Goal: Task Accomplishment & Management: Manage account settings

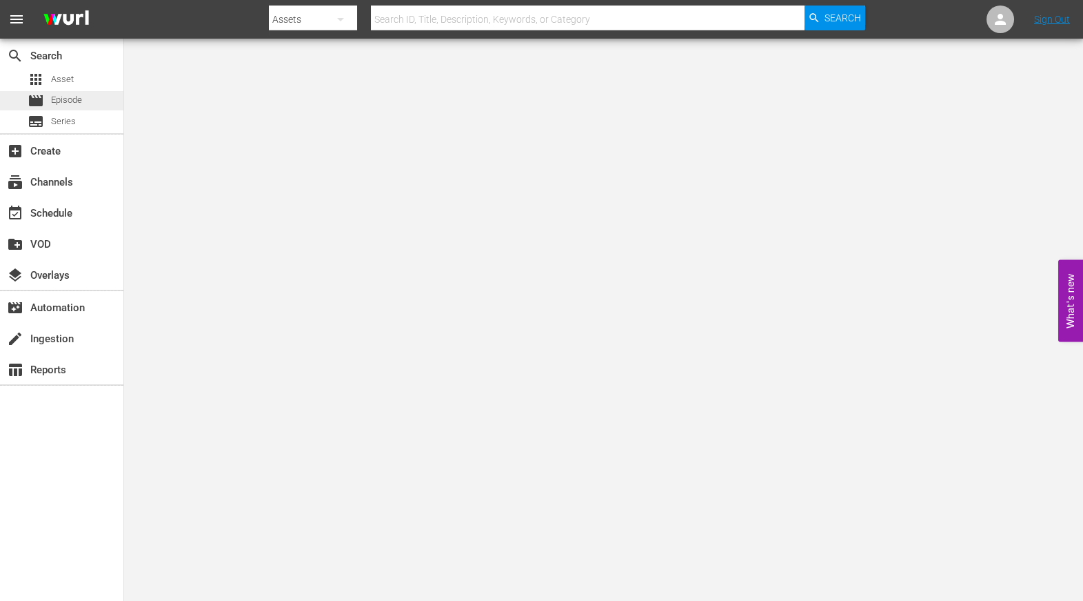
click at [79, 95] on span "Episode" at bounding box center [66, 100] width 31 height 14
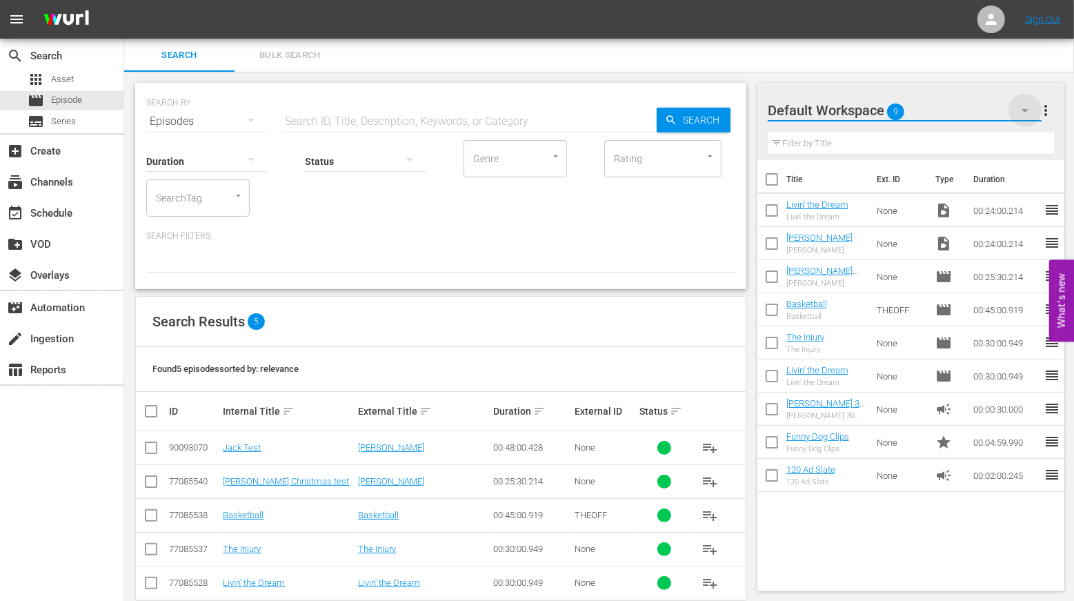
click at [1027, 112] on icon "button" at bounding box center [1025, 110] width 17 height 17
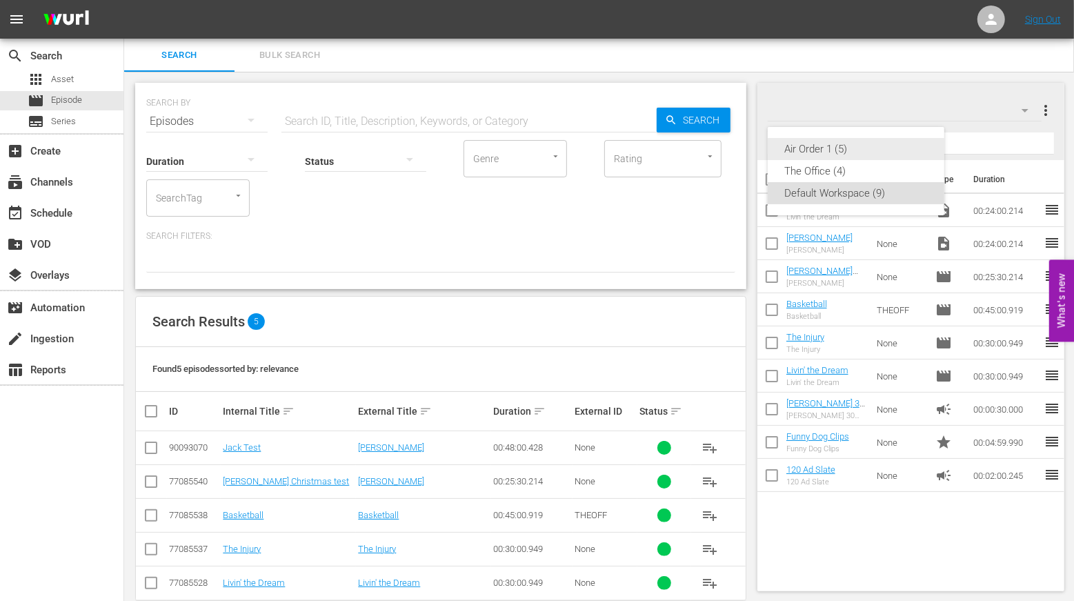
click at [836, 146] on div "Air Order 1 (5)" at bounding box center [855, 149] width 143 height 22
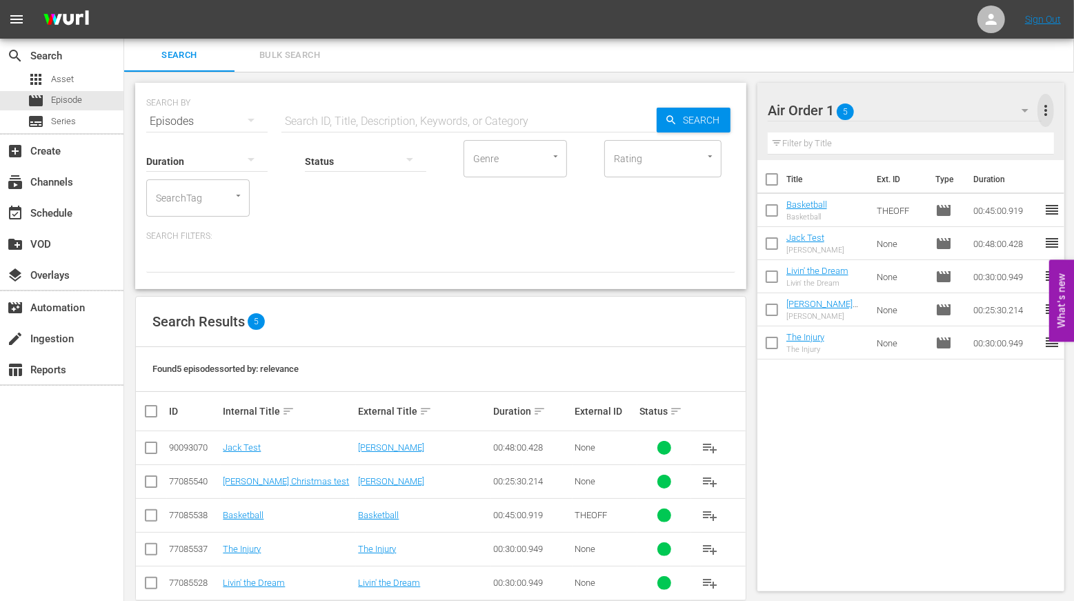
click at [1041, 114] on span "more_vert" at bounding box center [1045, 110] width 17 height 17
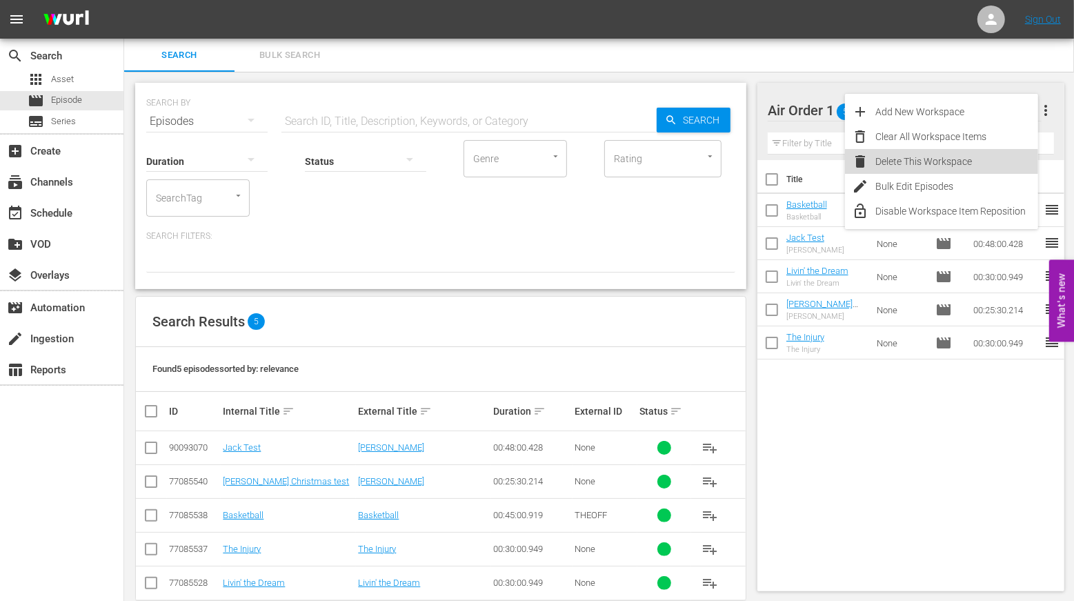
click at [963, 161] on div "Delete This Workspace" at bounding box center [957, 161] width 162 height 25
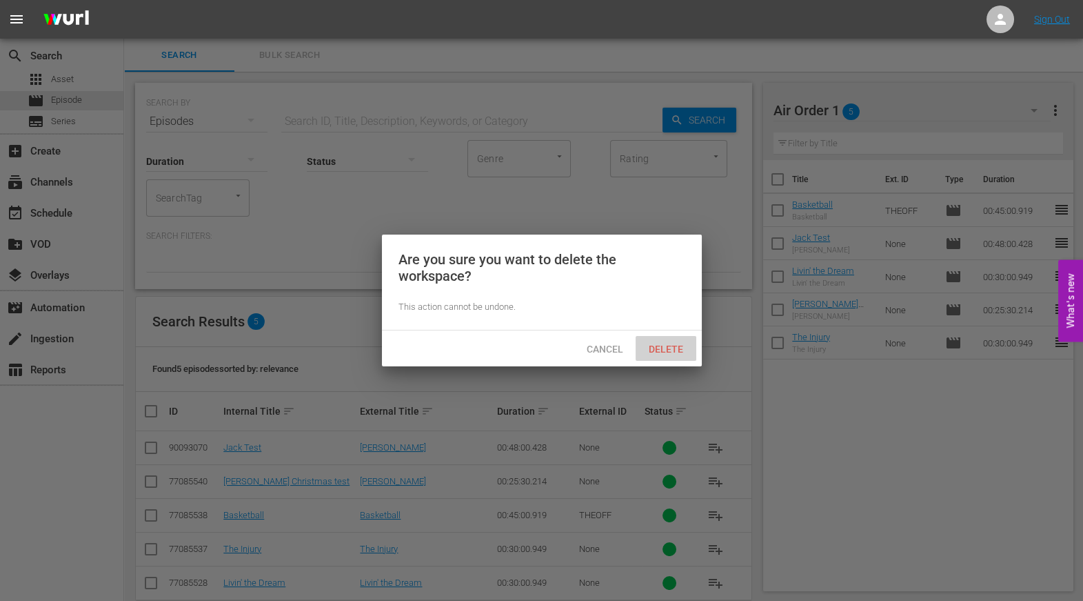
click at [659, 349] on span "Delete" at bounding box center [666, 348] width 57 height 11
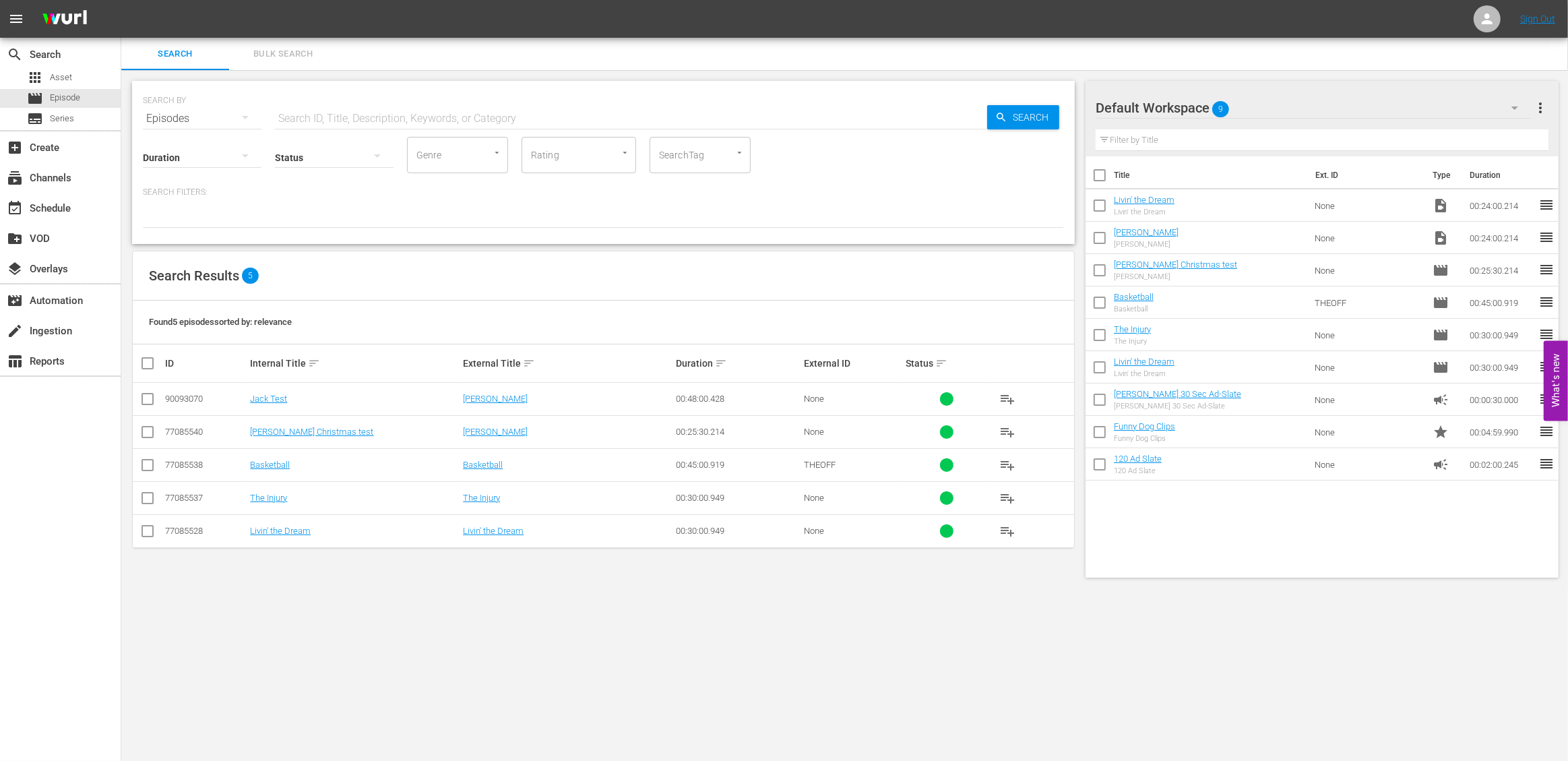
click at [1058, 109] on icon "button" at bounding box center [1514, 107] width 17 height 17
drag, startPoint x: 1420, startPoint y: 95, endPoint x: 1567, endPoint y: 100, distance: 147.1
click at [1058, 95] on div "The Office (4) Default Workspace (9)" at bounding box center [784, 380] width 1568 height 761
click at [1058, 109] on span "more_vert" at bounding box center [1540, 107] width 17 height 17
click at [1058, 85] on div "Default Workspace 9 Default more_vert" at bounding box center [1321, 103] width 452 height 43
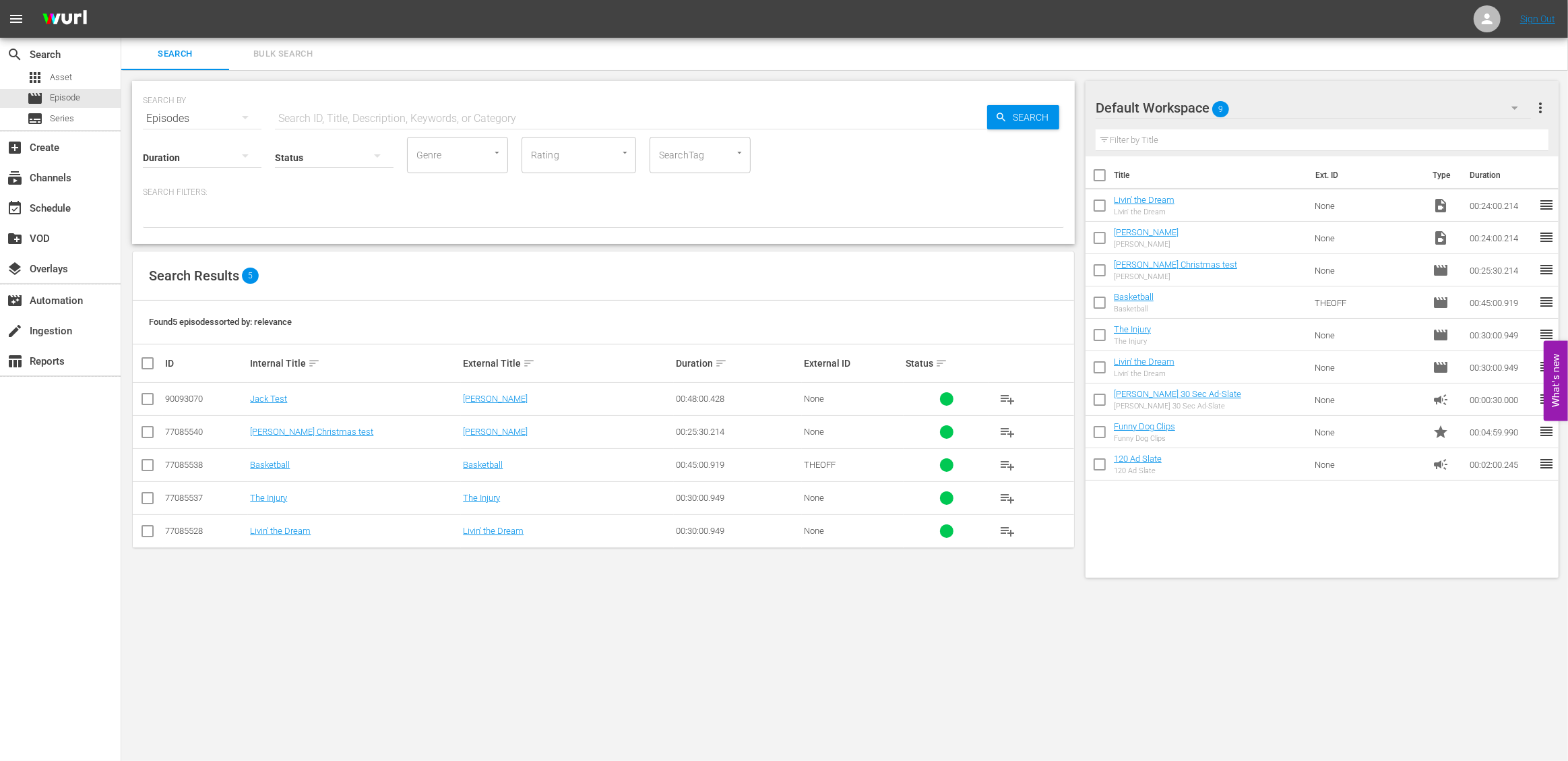
click at [709, 152] on div "SearchTag" at bounding box center [699, 154] width 101 height 36
click at [823, 207] on div at bounding box center [603, 216] width 921 height 22
click at [683, 151] on input "SearchTag" at bounding box center [681, 154] width 51 height 24
click at [825, 190] on p "Search Filters:" at bounding box center [603, 192] width 921 height 12
click at [147, 364] on input "checkbox" at bounding box center [153, 362] width 27 height 17
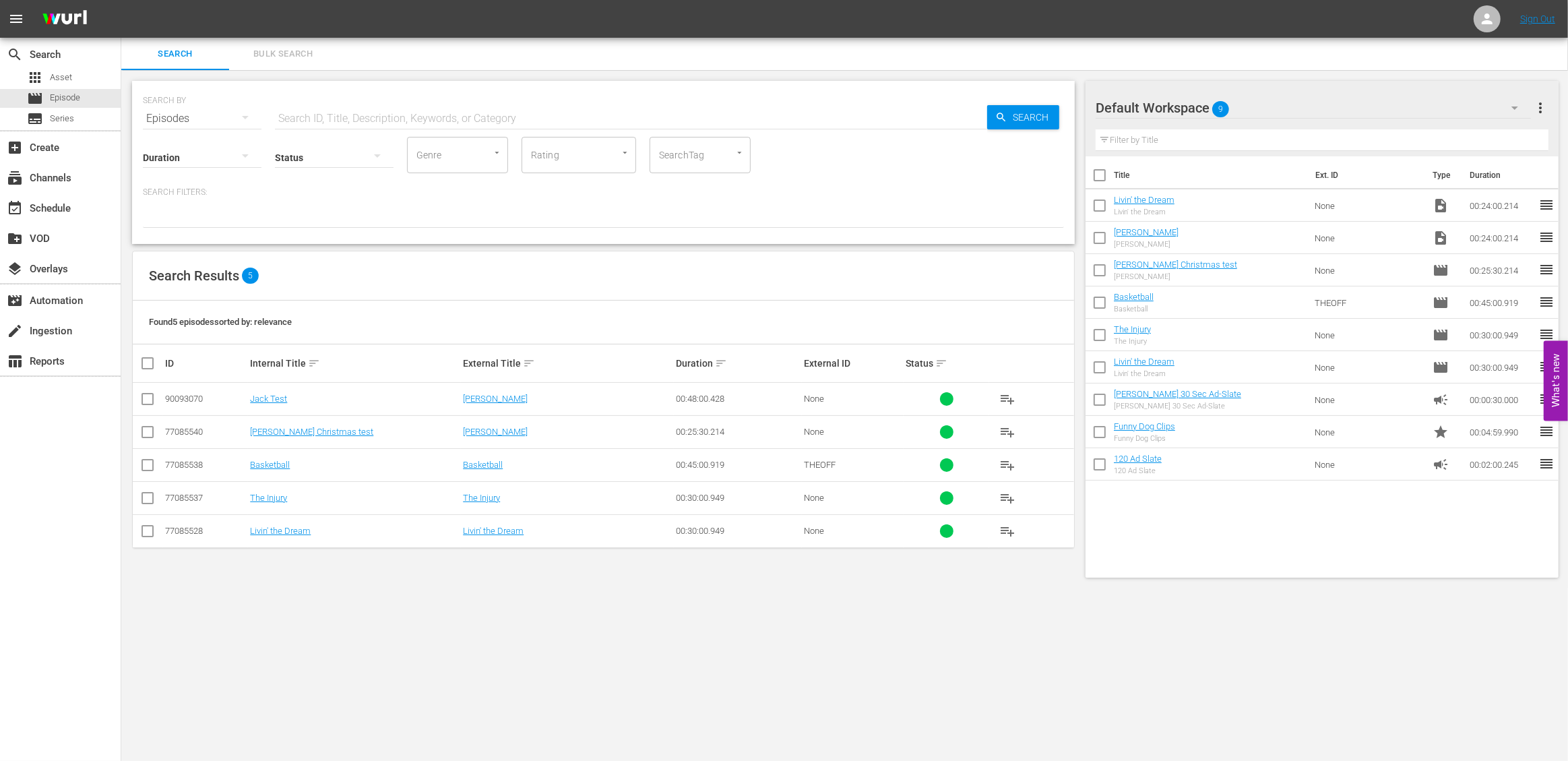
checkbox input "true"
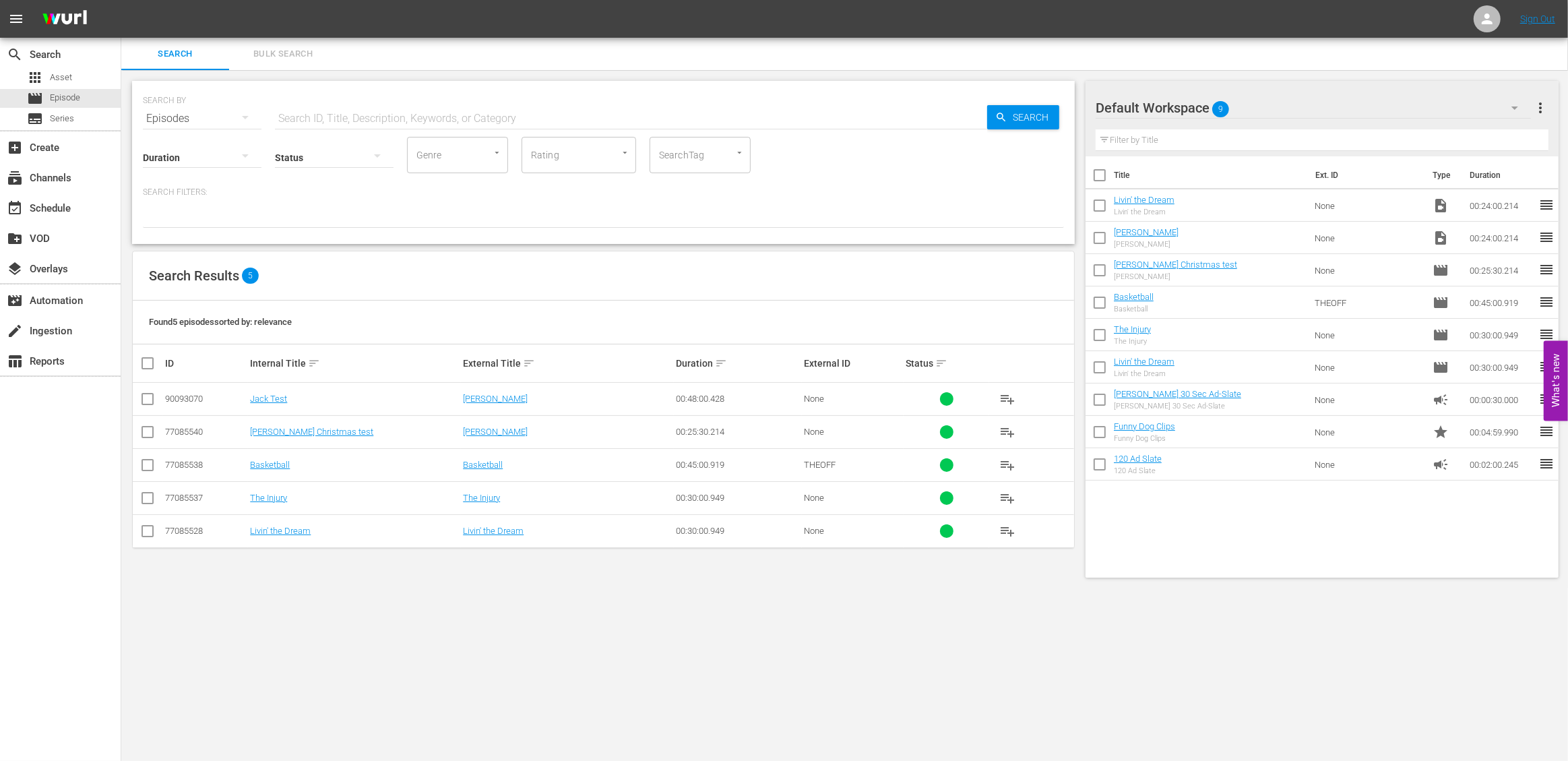
checkbox input "true"
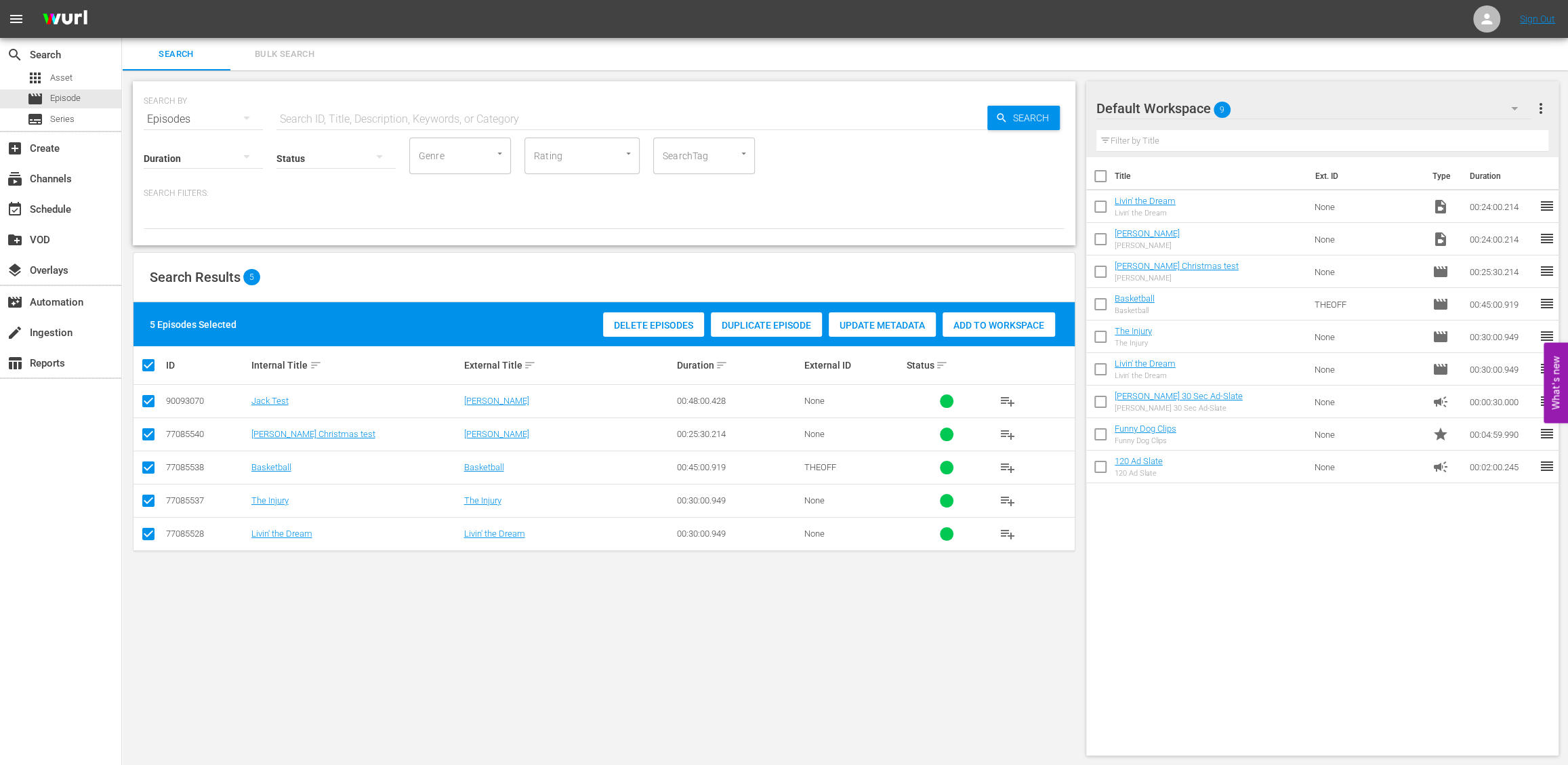
click at [1049, 220] on div at bounding box center [603, 217] width 921 height 23
click at [401, 589] on div "SEARCH BY Search By Episodes Search ID, Title, Description, Keywords, or Catego…" at bounding box center [603, 418] width 964 height 695
click at [145, 360] on input "checkbox" at bounding box center [154, 364] width 28 height 17
checkbox input "false"
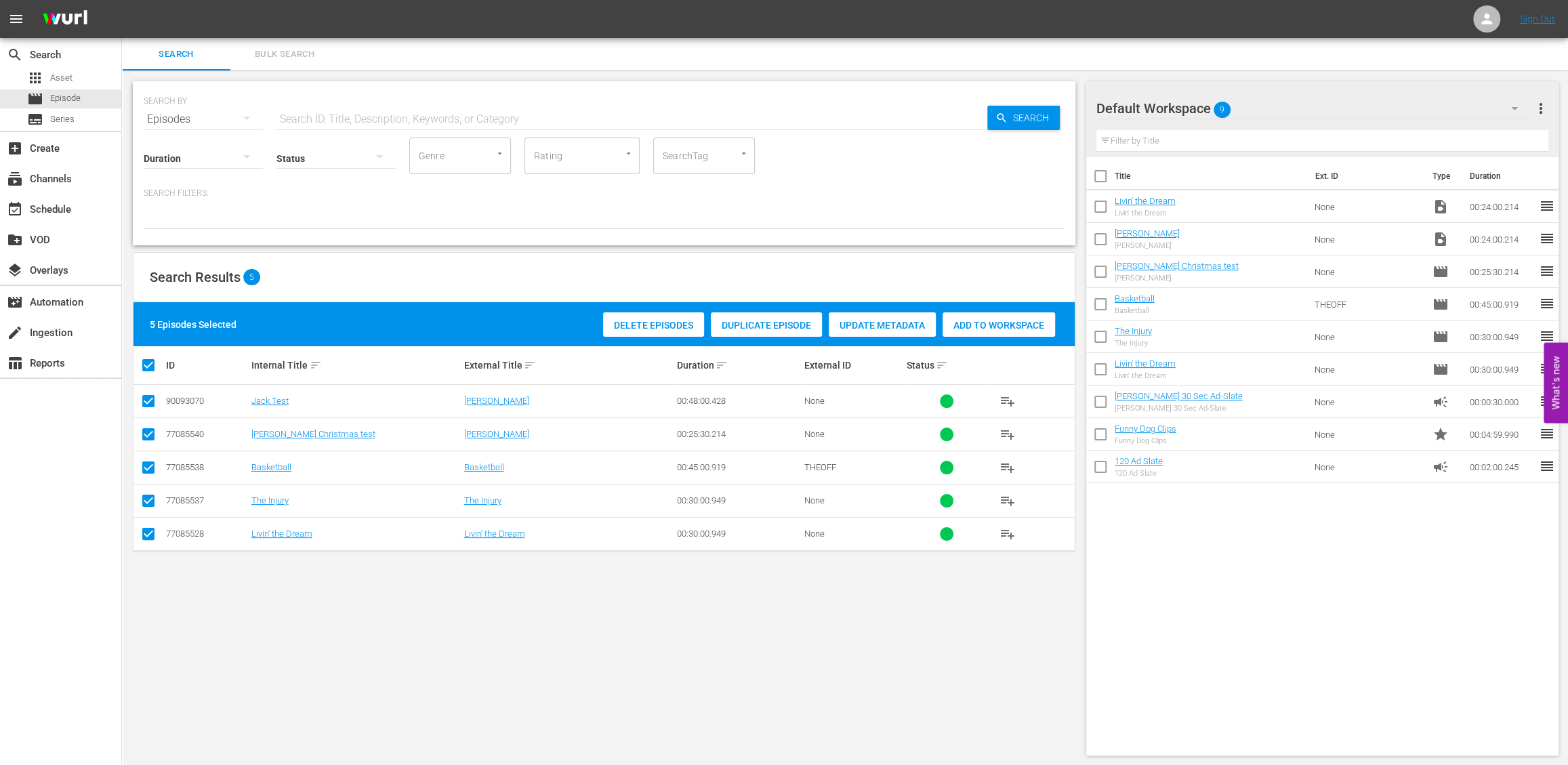
checkbox input "false"
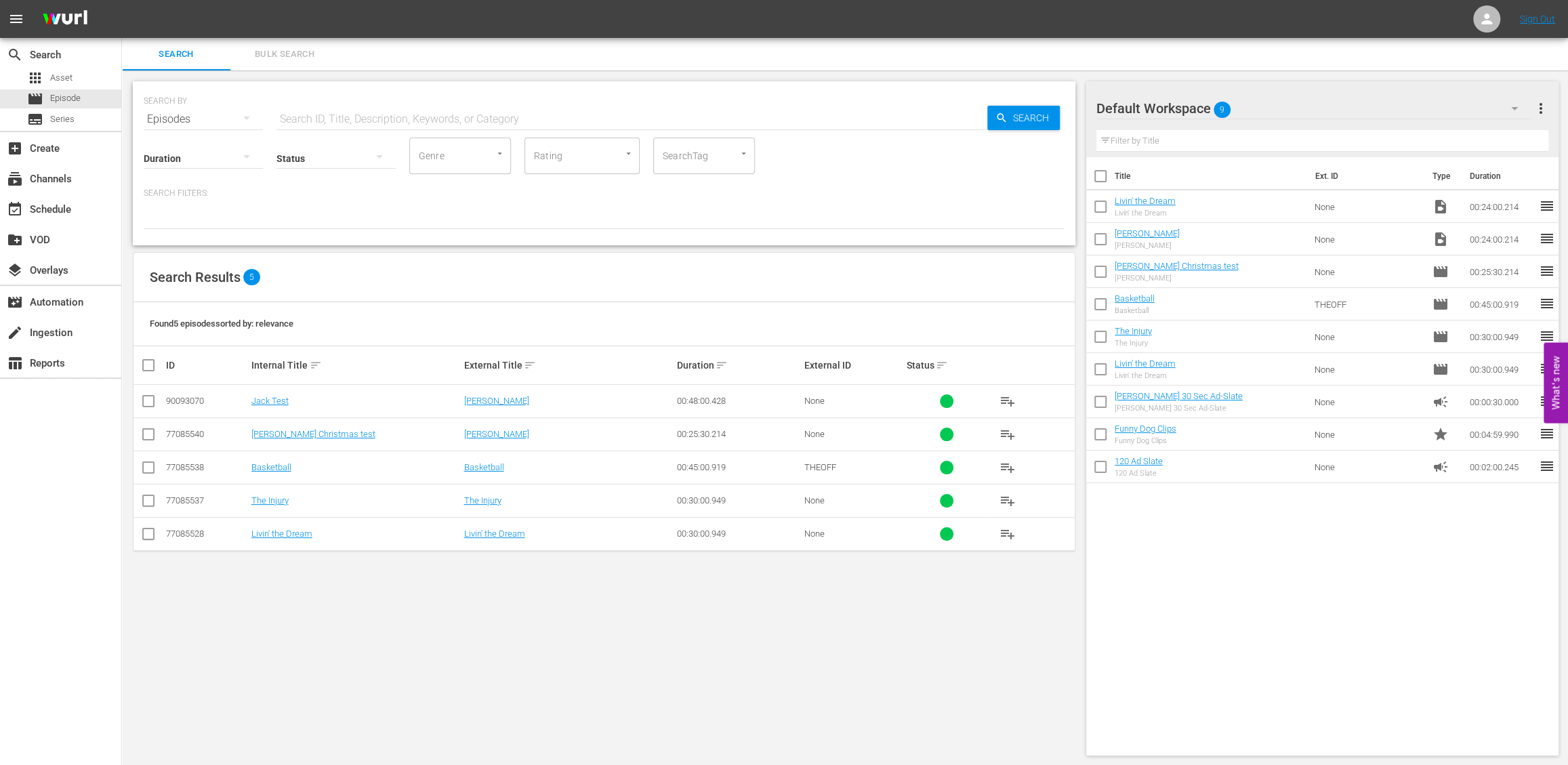
click at [479, 263] on div "Search Results 5" at bounding box center [604, 277] width 941 height 49
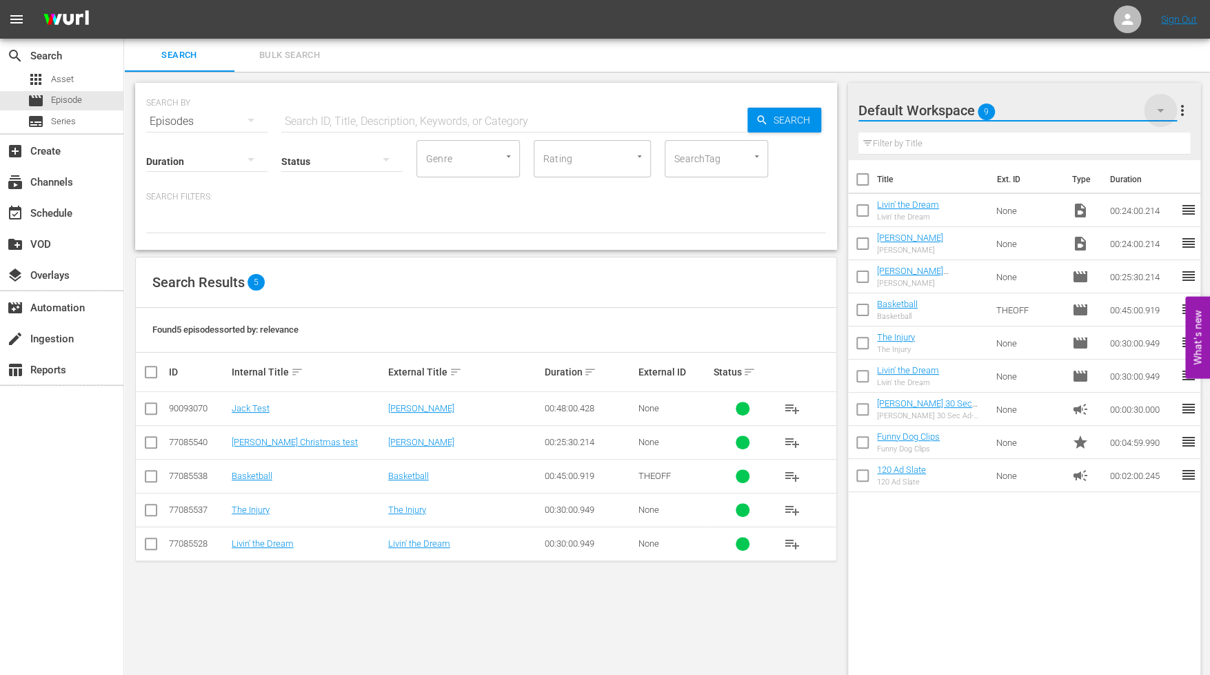
click at [1083, 108] on icon "button" at bounding box center [1160, 110] width 17 height 17
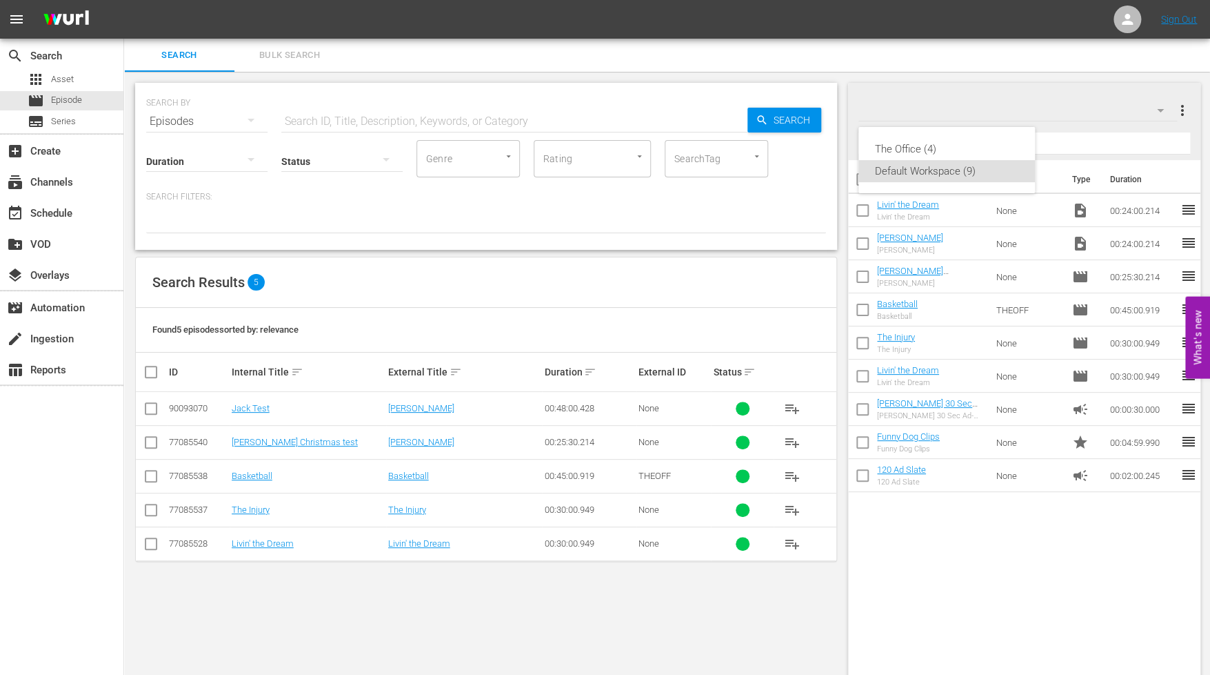
click at [1034, 101] on div "The Office (4) Default Workspace (9)" at bounding box center [605, 337] width 1210 height 675
click at [718, 198] on p "Search Filters:" at bounding box center [486, 197] width 680 height 12
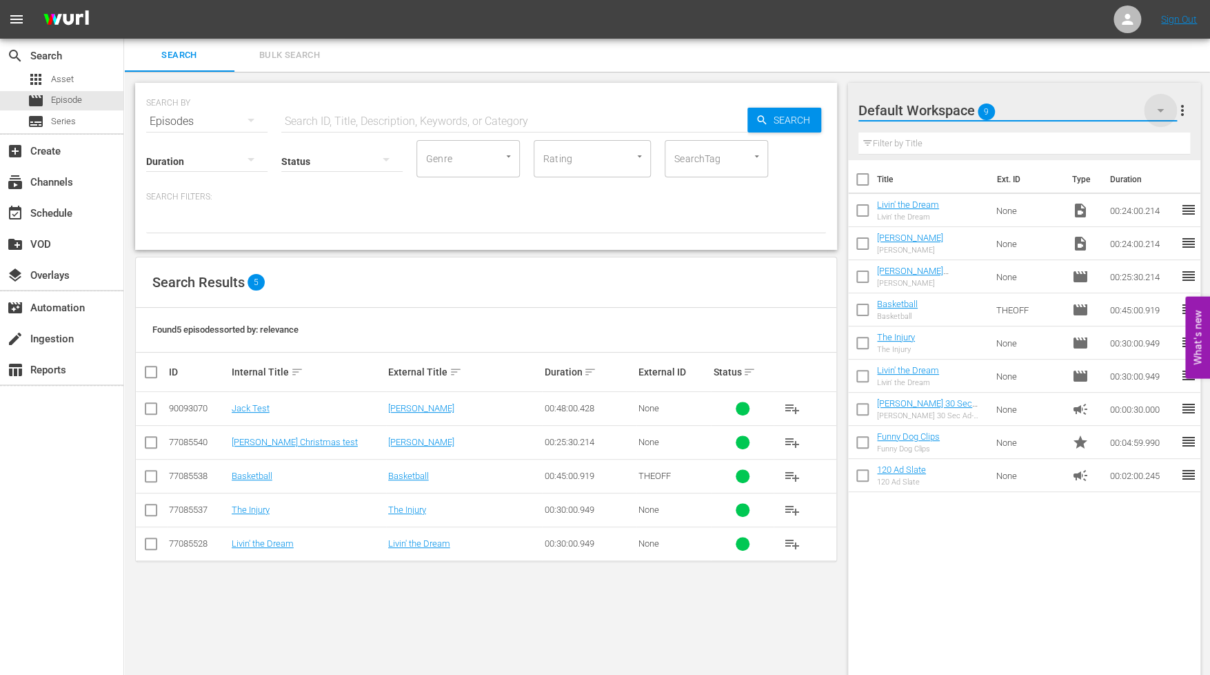
click at [1083, 110] on icon "button" at bounding box center [1160, 110] width 17 height 17
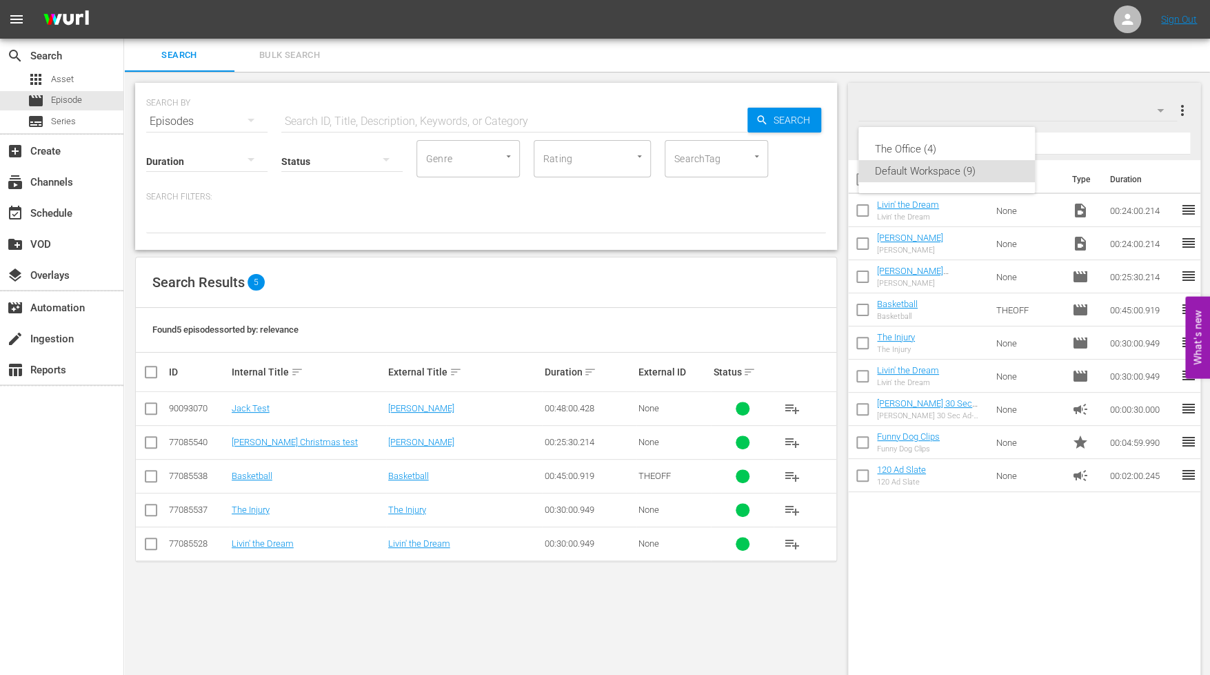
click at [1083, 83] on div "The Office (4) Default Workspace (9)" at bounding box center [605, 337] width 1210 height 675
click at [1083, 108] on span "more_vert" at bounding box center [1182, 110] width 17 height 17
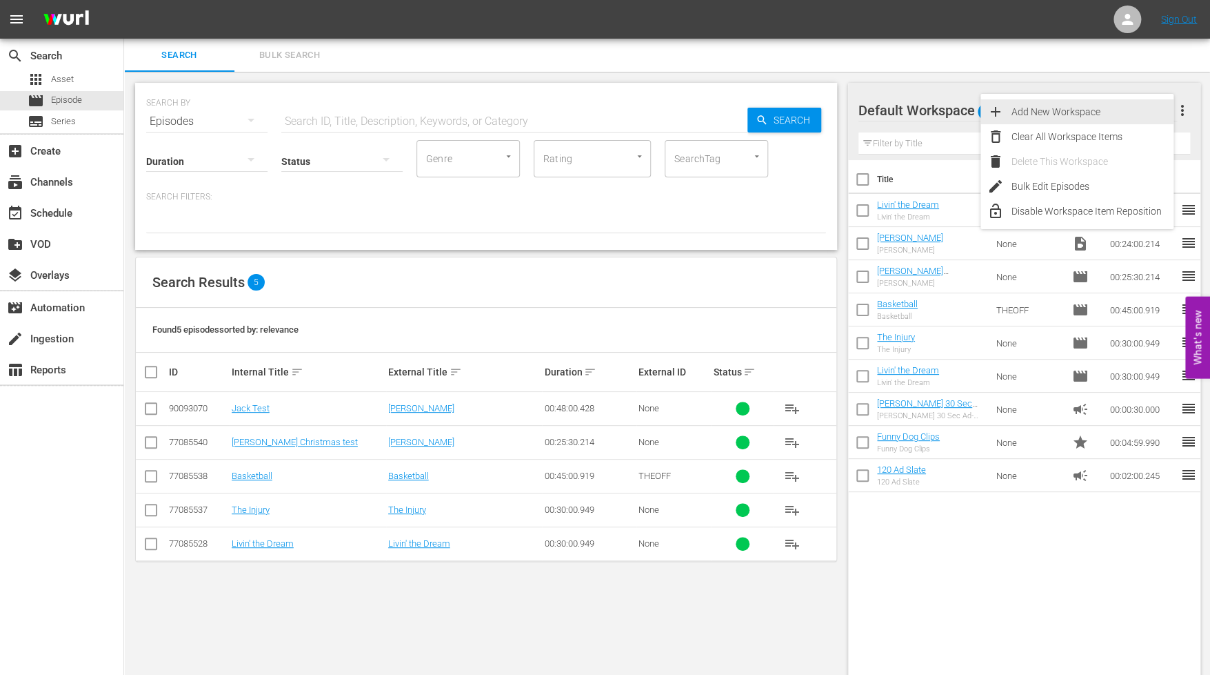
click at [1075, 114] on div "Add New Workspace" at bounding box center [1093, 111] width 162 height 25
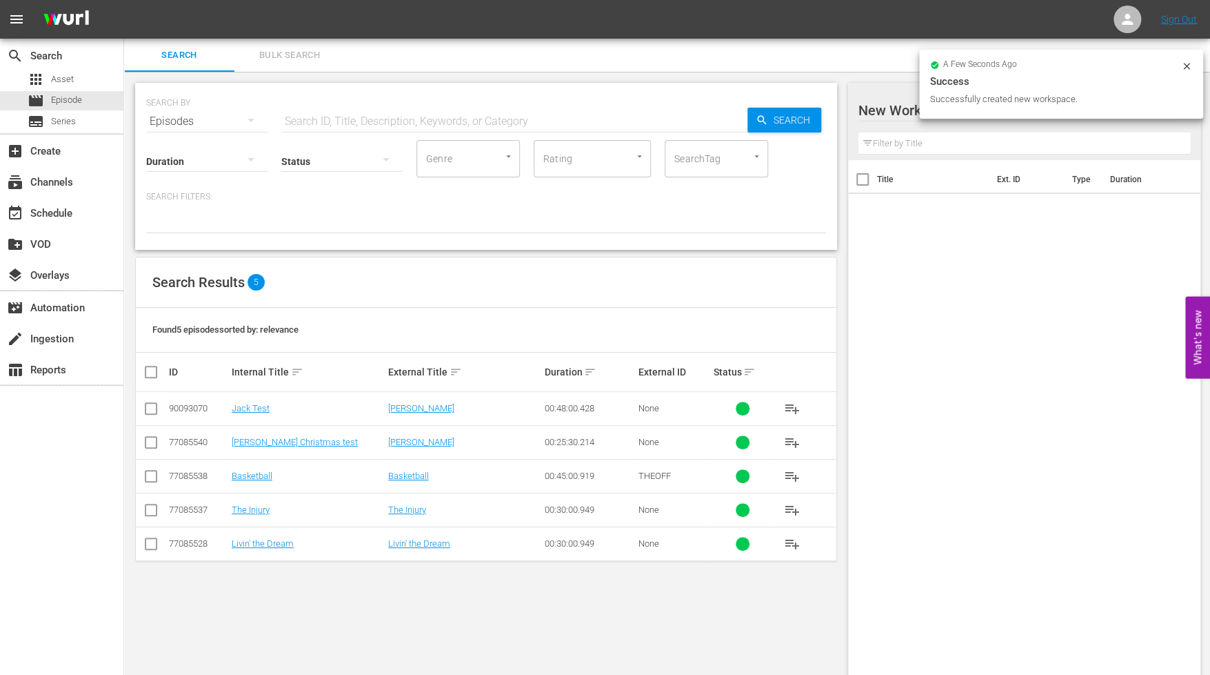
click at [898, 102] on div at bounding box center [976, 111] width 234 height 34
click at [889, 115] on input "New Workspace [DATE] 21:10:53 GMT+0000" at bounding box center [1019, 110] width 320 height 33
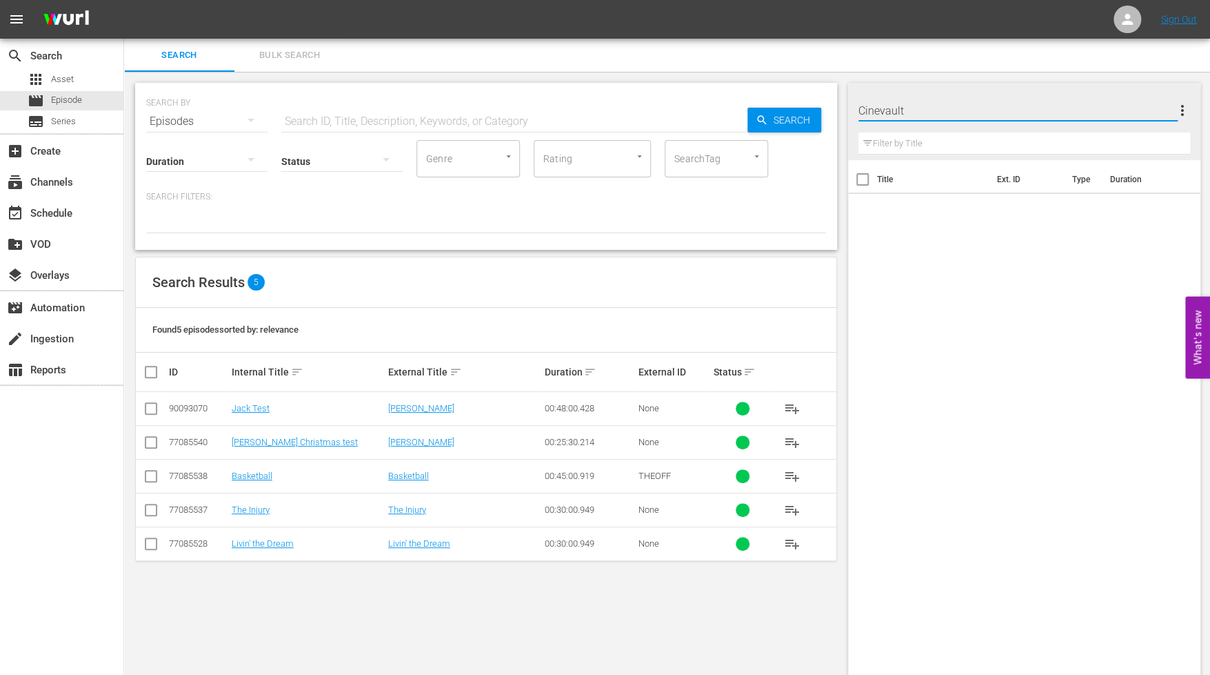
type input "Cinevault 2"
click at [936, 225] on div "Title Ext. ID Type Duration" at bounding box center [1024, 461] width 353 height 603
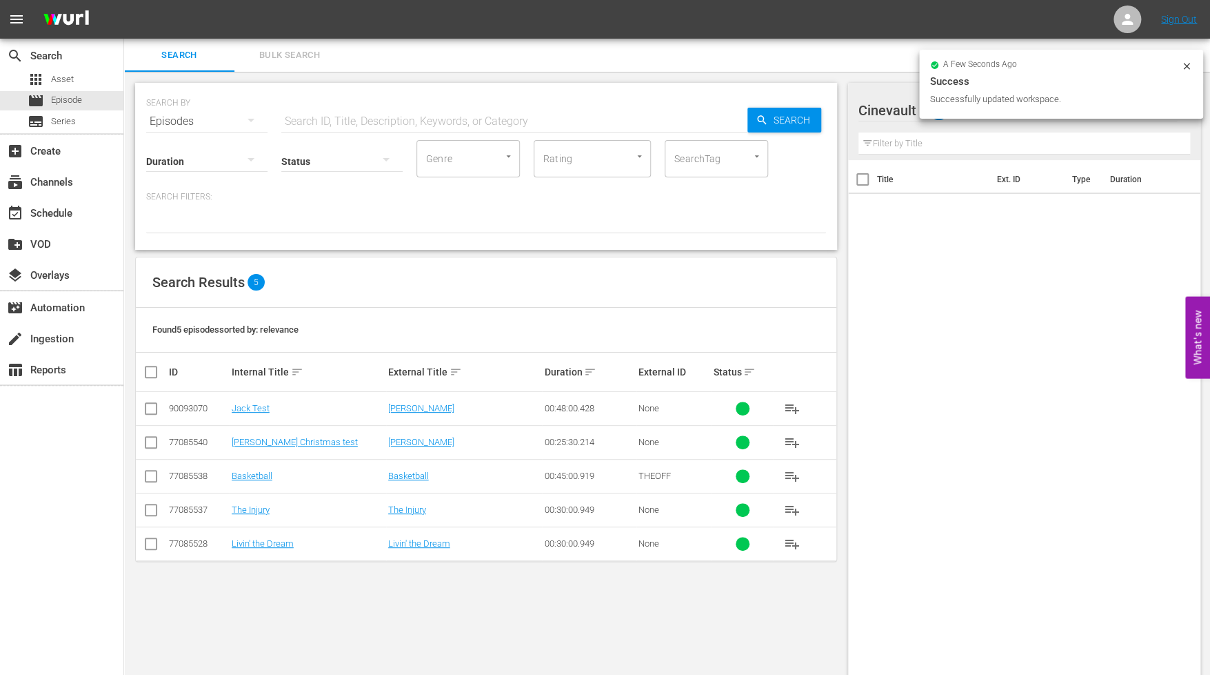
click at [929, 302] on div "Title Ext. ID Type Duration" at bounding box center [1024, 461] width 353 height 603
click at [147, 370] on input "checkbox" at bounding box center [157, 371] width 28 height 17
checkbox input "true"
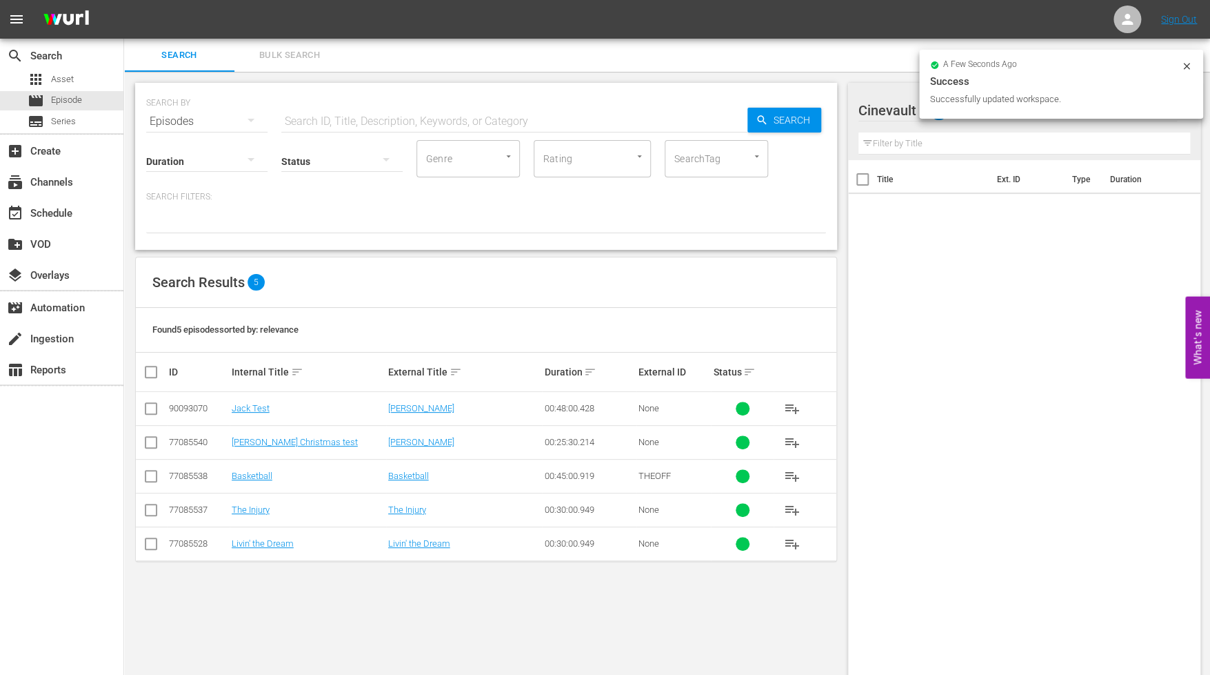
checkbox input "true"
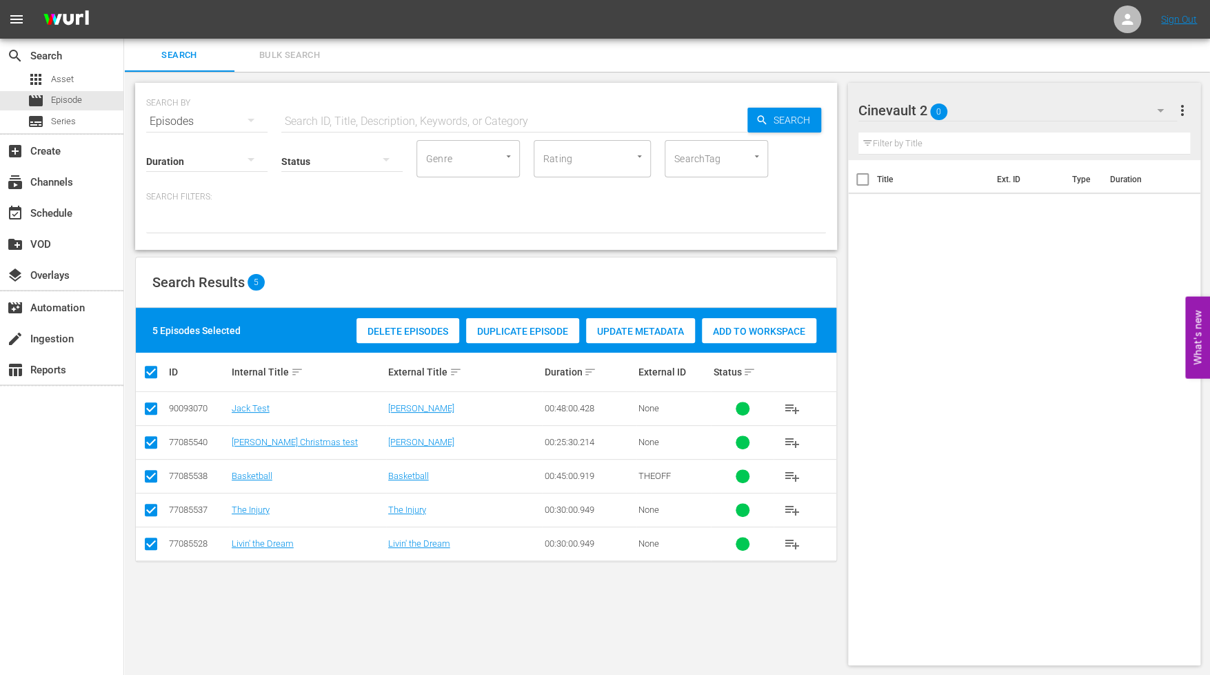
click at [763, 328] on span "Add to Workspace" at bounding box center [759, 331] width 114 height 11
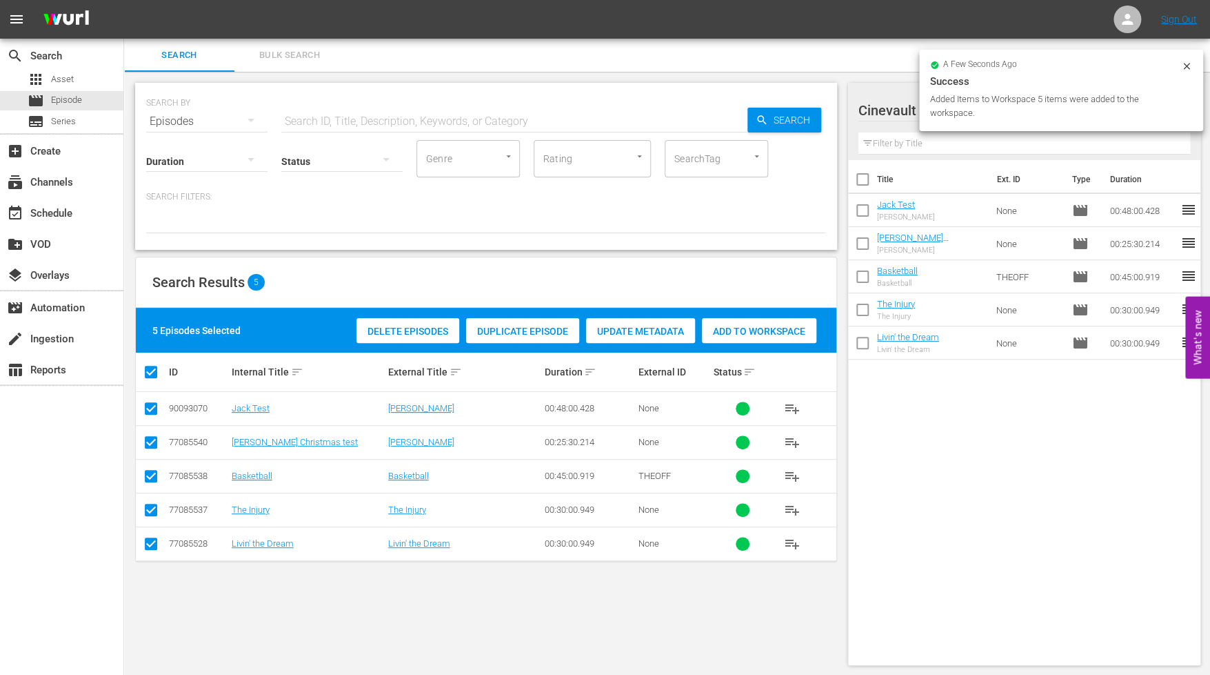
click at [1083, 63] on icon at bounding box center [1186, 66] width 11 height 11
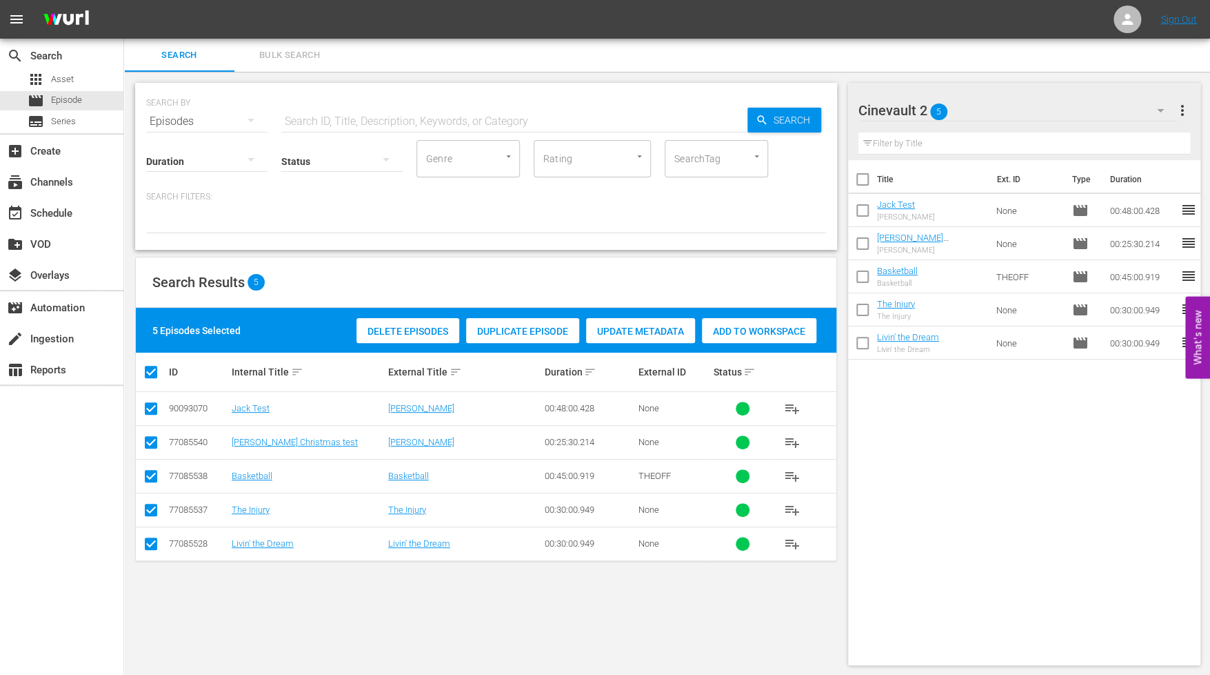
click at [1083, 117] on span "more_vert" at bounding box center [1182, 110] width 17 height 17
click at [1025, 76] on div "Cinevault 2 5 Cinevault 2 more_vert Filter by Title Title Ext. ID Type Duration…" at bounding box center [1029, 374] width 362 height 604
click at [1083, 111] on span "more_vert" at bounding box center [1182, 110] width 17 height 17
click at [1076, 464] on div "Title Ext. ID Type Duration [PERSON_NAME] [PERSON_NAME] Christmas None movie 00…" at bounding box center [1024, 409] width 353 height 499
click at [1083, 107] on icon "button" at bounding box center [1160, 110] width 17 height 17
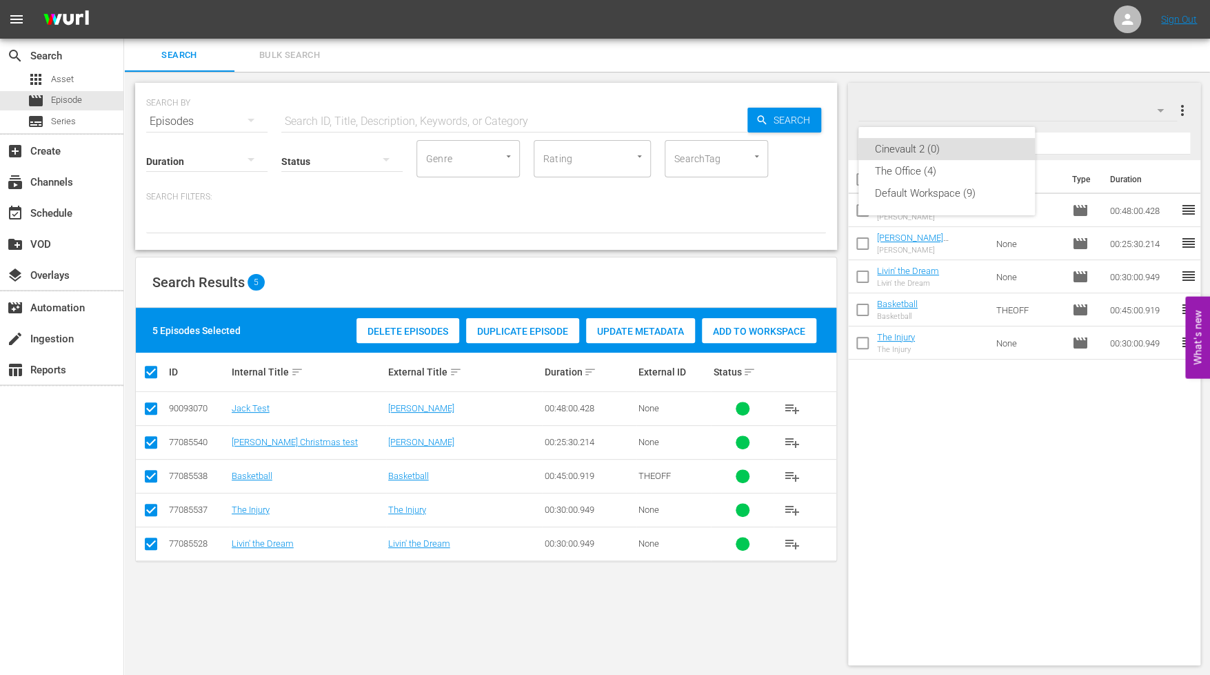
click at [989, 464] on div "Cinevault 2 (0) The Office (4) Default Workspace (9)" at bounding box center [605, 337] width 1210 height 675
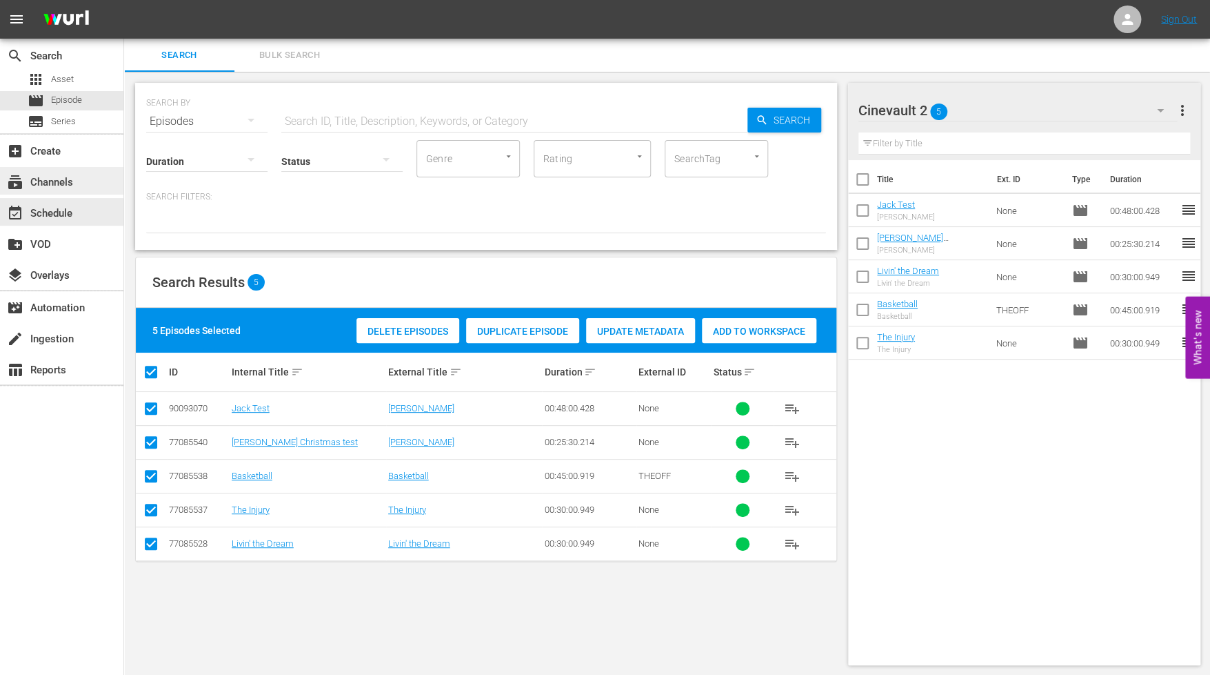
click at [59, 192] on div "subscriptions Channels" at bounding box center [61, 181] width 123 height 28
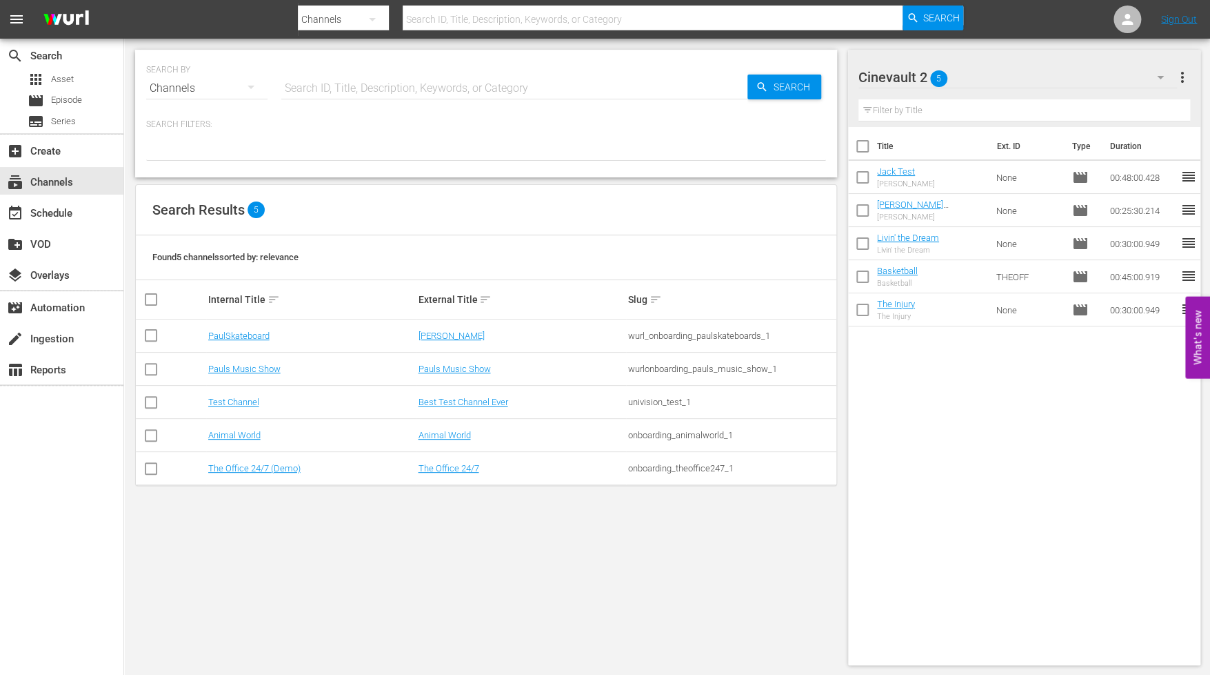
click at [223, 406] on td "Test Channel" at bounding box center [311, 402] width 210 height 33
click at [223, 403] on link "Test Channel" at bounding box center [233, 402] width 51 height 10
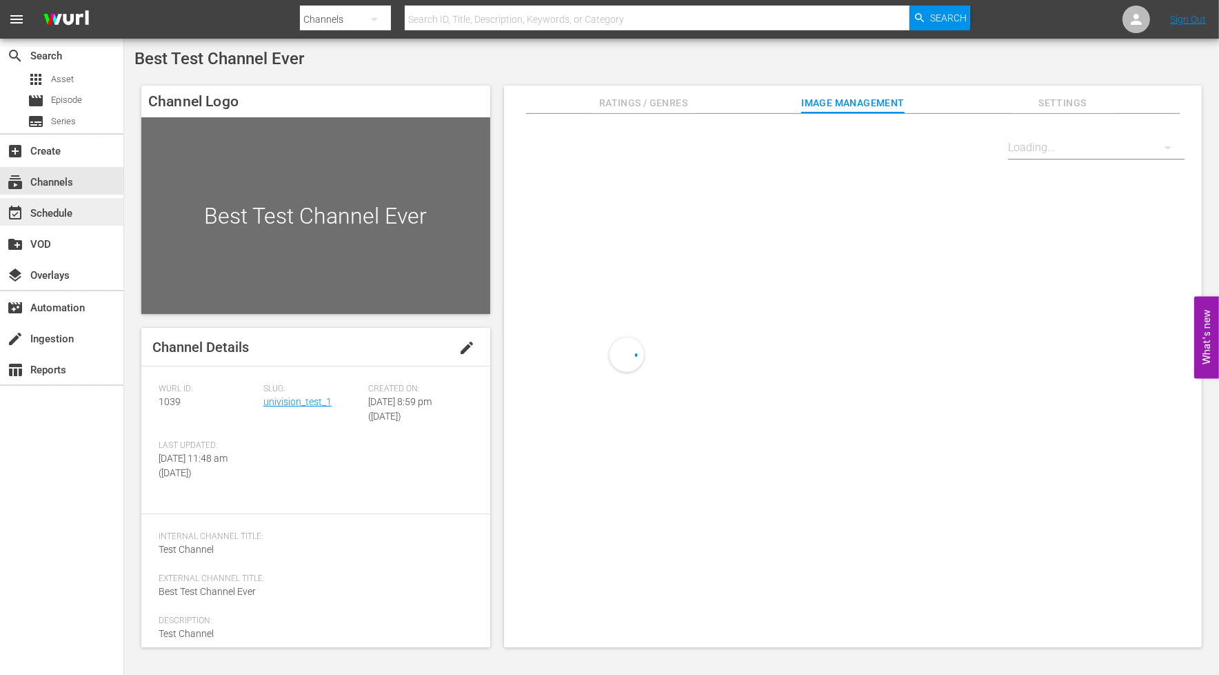
click at [61, 215] on div "event_available Schedule" at bounding box center [38, 211] width 77 height 12
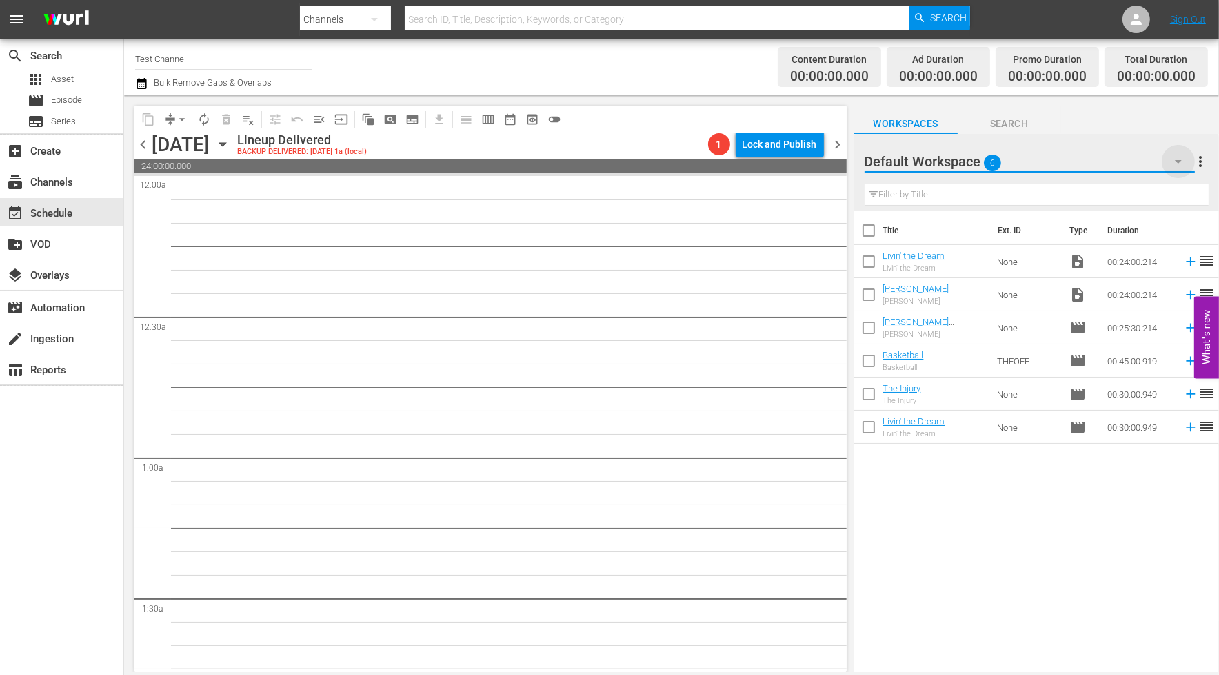
click at [1083, 160] on icon "button" at bounding box center [1178, 161] width 7 height 3
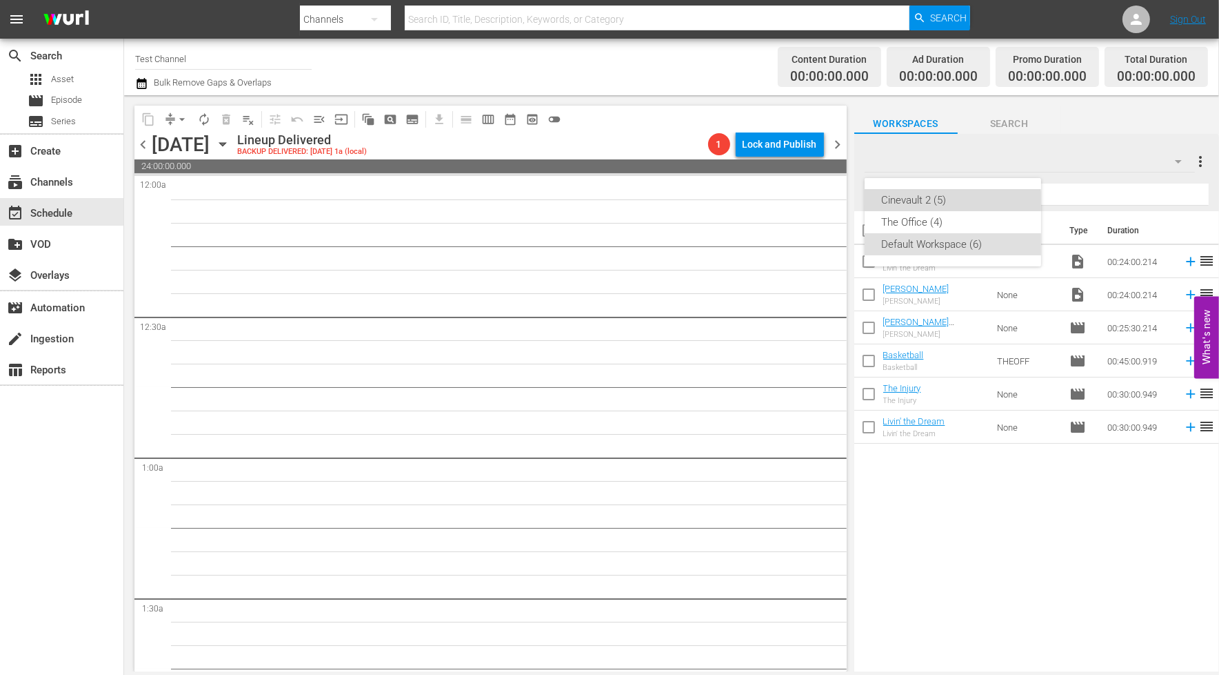
click at [939, 203] on div "Cinevault 2 (5)" at bounding box center [952, 200] width 143 height 22
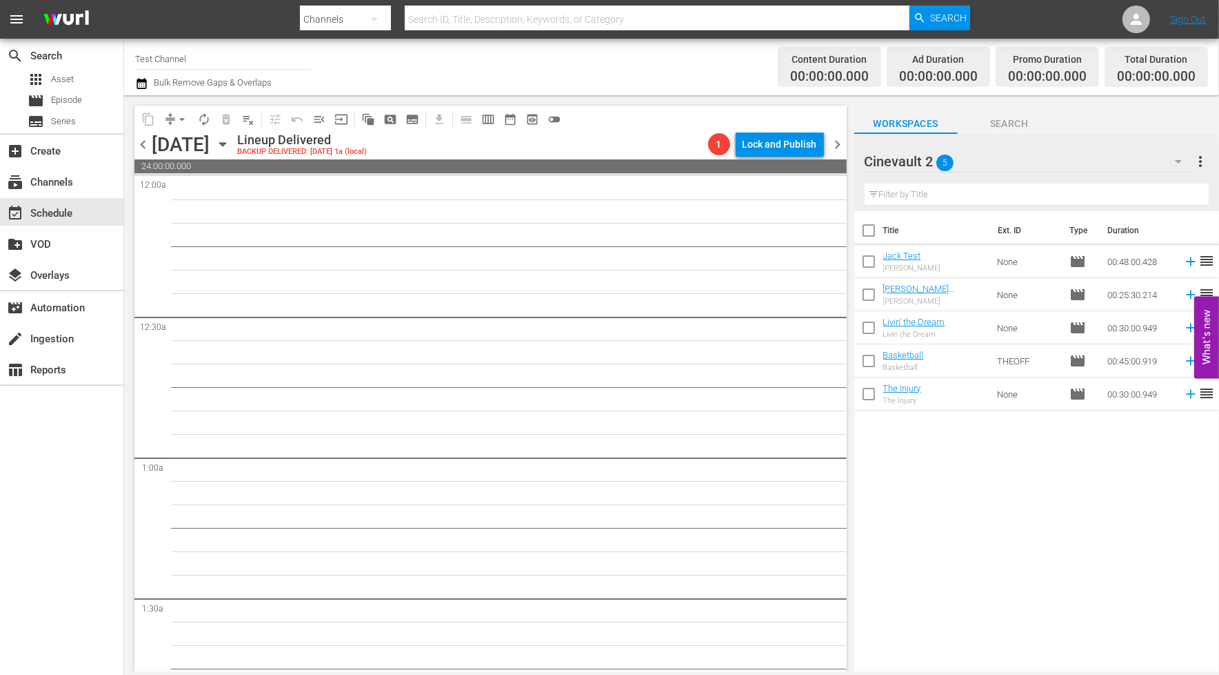
click at [870, 232] on input "checkbox" at bounding box center [869, 233] width 29 height 29
checkbox input "true"
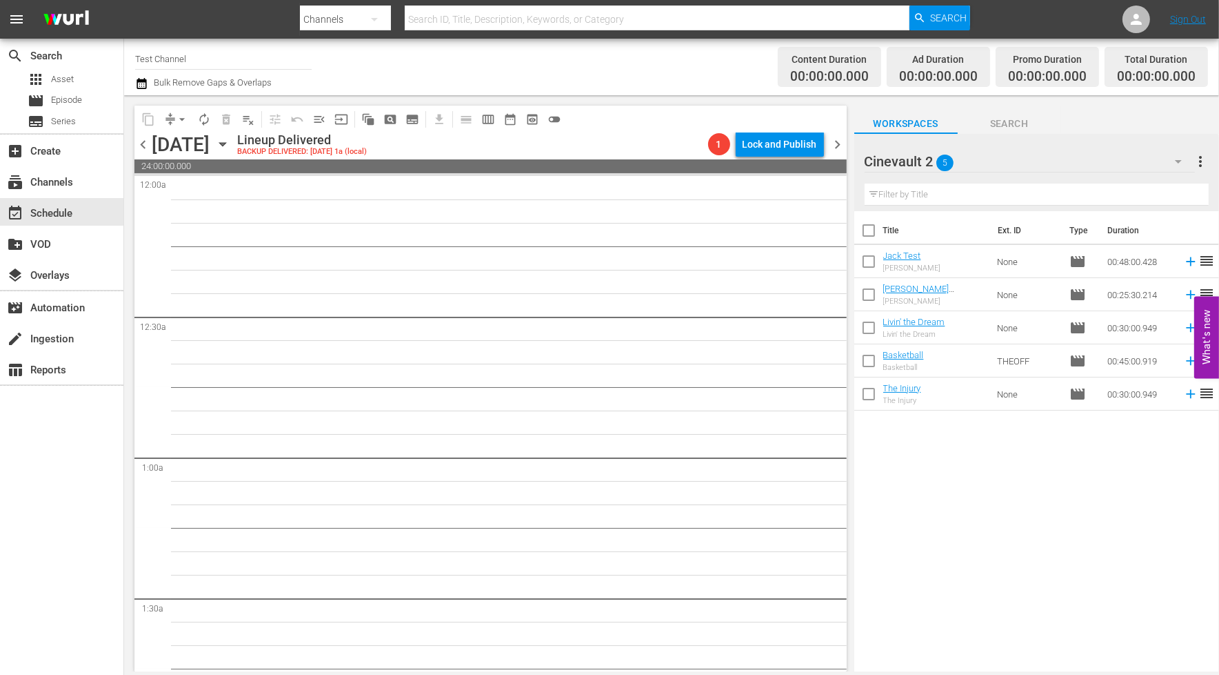
checkbox input "true"
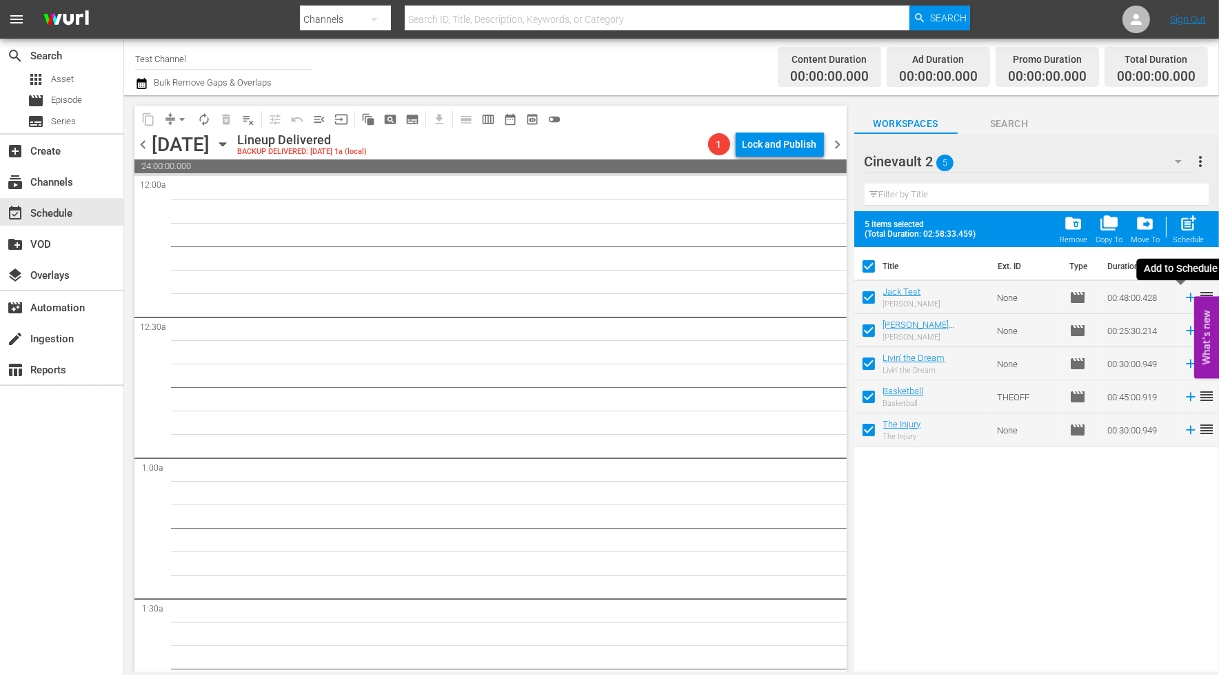
click at [1083, 297] on icon at bounding box center [1190, 297] width 9 height 9
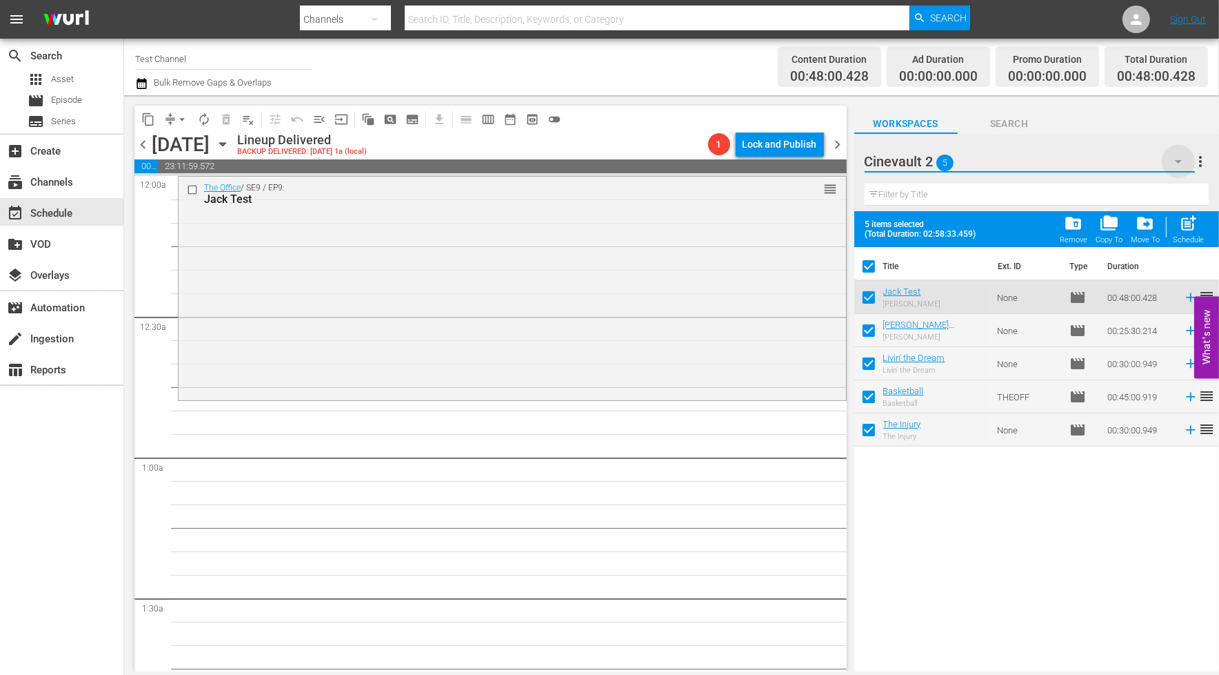
click at [1083, 157] on icon "button" at bounding box center [1178, 161] width 17 height 17
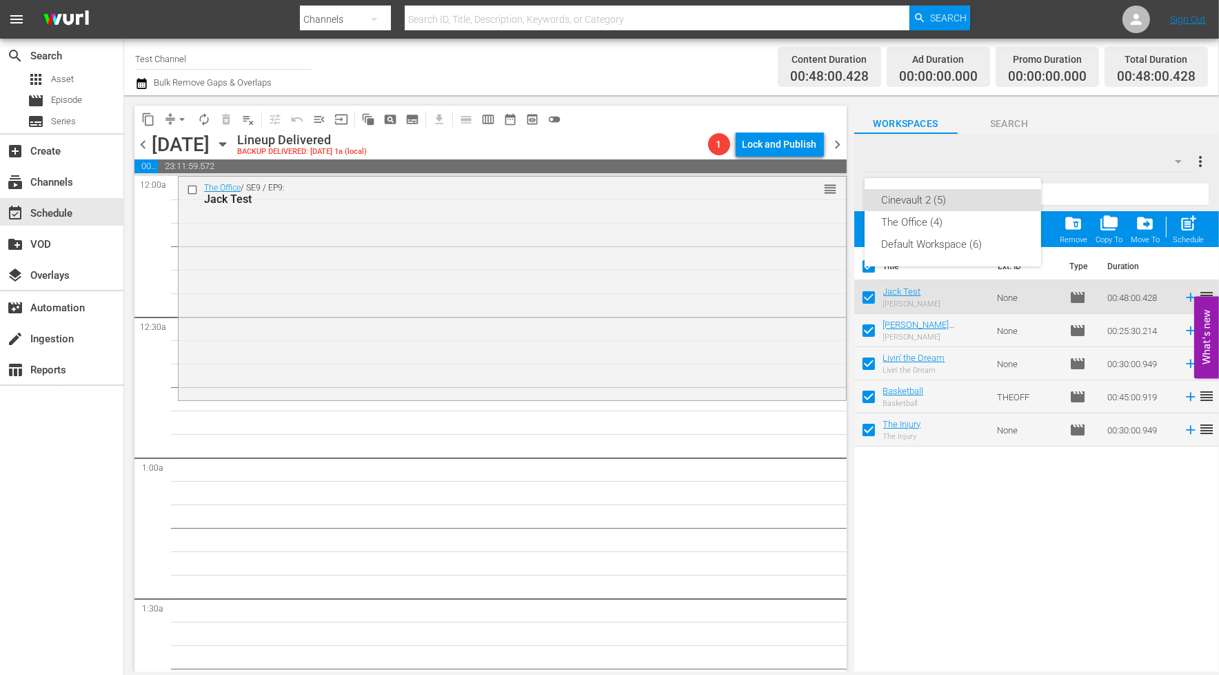
click at [985, 458] on div "Cinevault 2 (5) The Office (4) Default Workspace (6)" at bounding box center [609, 337] width 1219 height 675
